Goal: Task Accomplishment & Management: Manage account settings

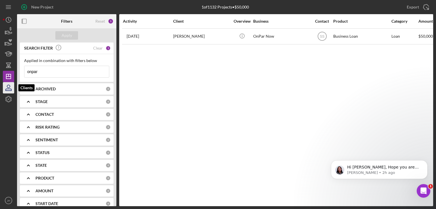
click at [6, 89] on icon "button" at bounding box center [8, 88] width 14 height 14
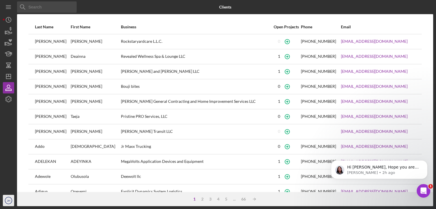
click at [9, 200] on text "JH" at bounding box center [8, 201] width 3 height 3
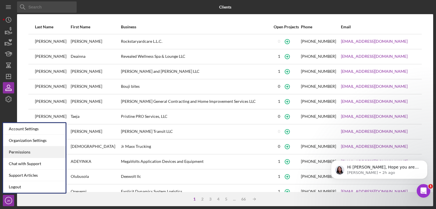
click at [26, 151] on div "Permissions" at bounding box center [34, 153] width 62 height 12
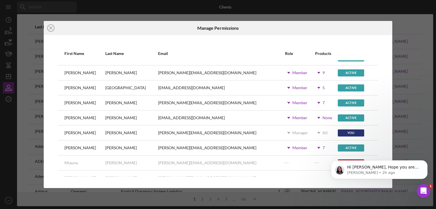
scroll to position [141, 0]
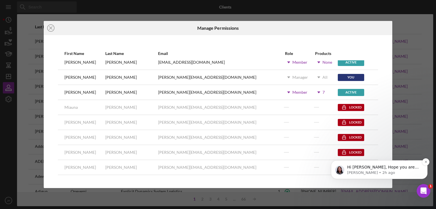
click at [382, 170] on p "Hi [PERSON_NAME], Hope you are well! We went ahead and completed your request t…" at bounding box center [383, 168] width 73 height 6
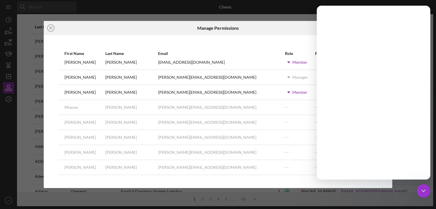
scroll to position [0, 0]
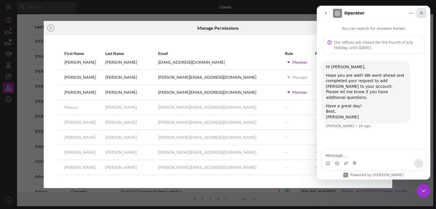
click at [422, 13] on icon "Close" at bounding box center [421, 13] width 5 height 5
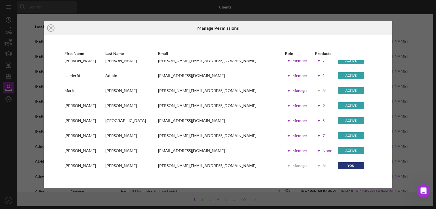
click at [285, 77] on div "Icon/Dropdown Arrow Member" at bounding box center [300, 76] width 30 height 14
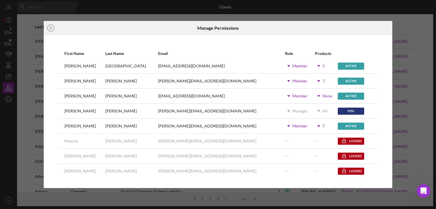
scroll to position [107, 0]
click at [312, 97] on icon "Icon/Dropdown Arrow" at bounding box center [319, 96] width 14 height 14
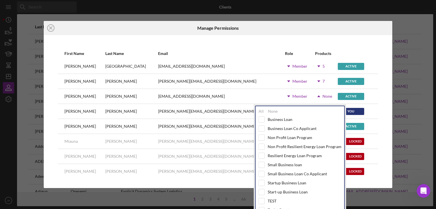
click at [265, 120] on div "Business Loan" at bounding box center [300, 120] width 83 height 6
click at [261, 119] on input "checkbox" at bounding box center [262, 120] width 6 height 6
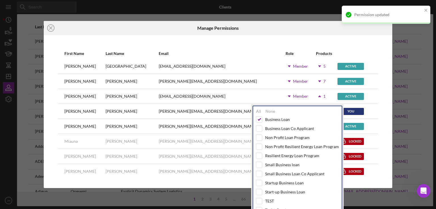
click at [261, 119] on input "checkbox" at bounding box center [259, 120] width 6 height 6
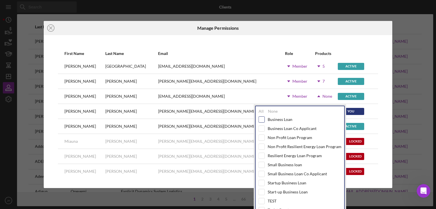
click at [263, 120] on input "checkbox" at bounding box center [262, 120] width 6 height 6
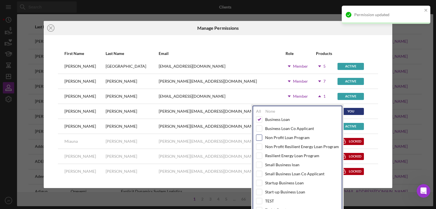
click at [259, 137] on input "checkbox" at bounding box center [259, 138] width 6 height 6
click at [260, 146] on input "checkbox" at bounding box center [259, 147] width 6 height 6
click at [259, 153] on input "checkbox" at bounding box center [259, 156] width 6 height 6
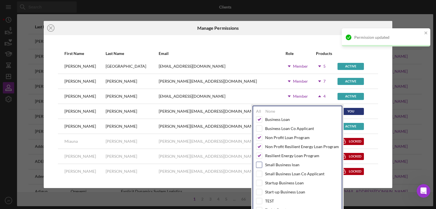
click at [259, 164] on input "checkbox" at bounding box center [259, 165] width 6 height 6
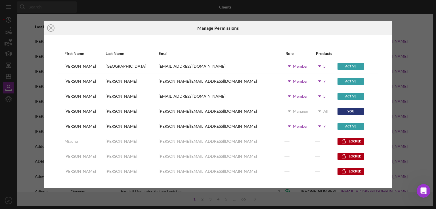
click at [408, 118] on div "Icon/Close Manage Permissions First Name Last Name Email Role Products Allison …" at bounding box center [218, 104] width 436 height 209
click at [49, 28] on icon "Icon/Close" at bounding box center [51, 28] width 14 height 14
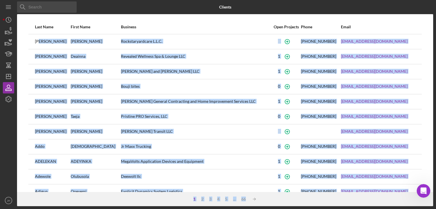
drag, startPoint x: 38, startPoint y: 38, endPoint x: 8, endPoint y: 13, distance: 39.1
click at [8, 13] on div "Icon/Menu Close Icon/Menu Close Clients Last Name First Name Business Open Proj…" at bounding box center [218, 103] width 430 height 207
click at [8, 7] on icon "Icon/Menu" at bounding box center [8, 7] width 13 height 13
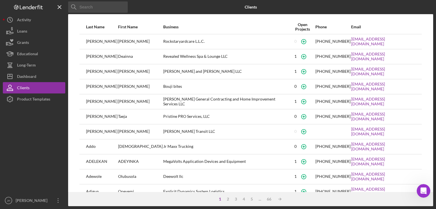
click at [1, 24] on div "Icon/Menu Close Icon/Menu Close Clients Last Name First Name Business Open Proj…" at bounding box center [218, 104] width 436 height 209
